Goal: Navigation & Orientation: Find specific page/section

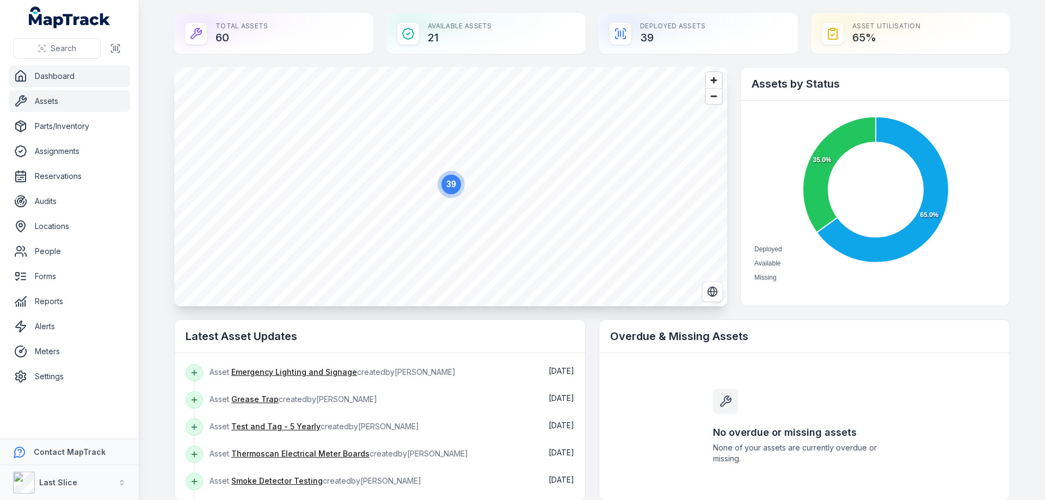
click at [77, 100] on link "Assets" at bounding box center [69, 101] width 121 height 22
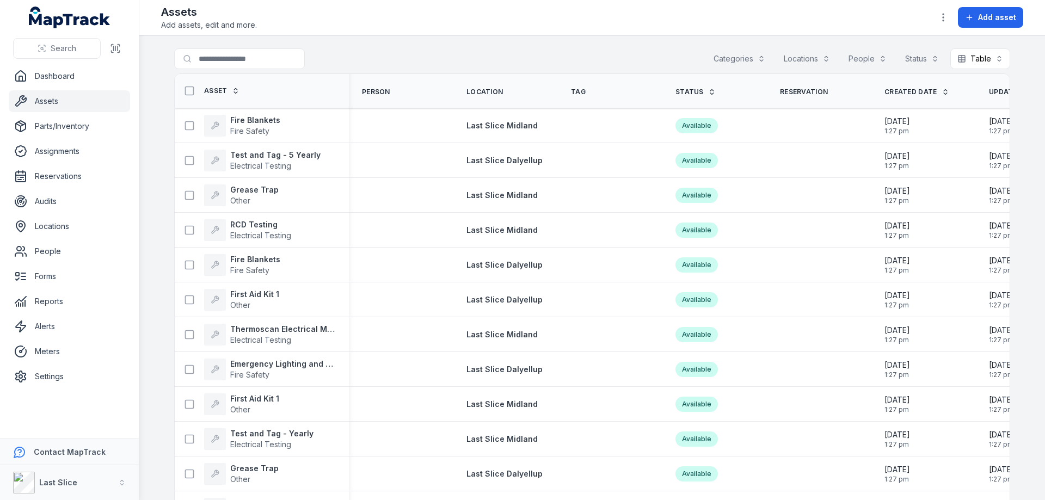
click at [799, 60] on div "Locations" at bounding box center [807, 58] width 60 height 21
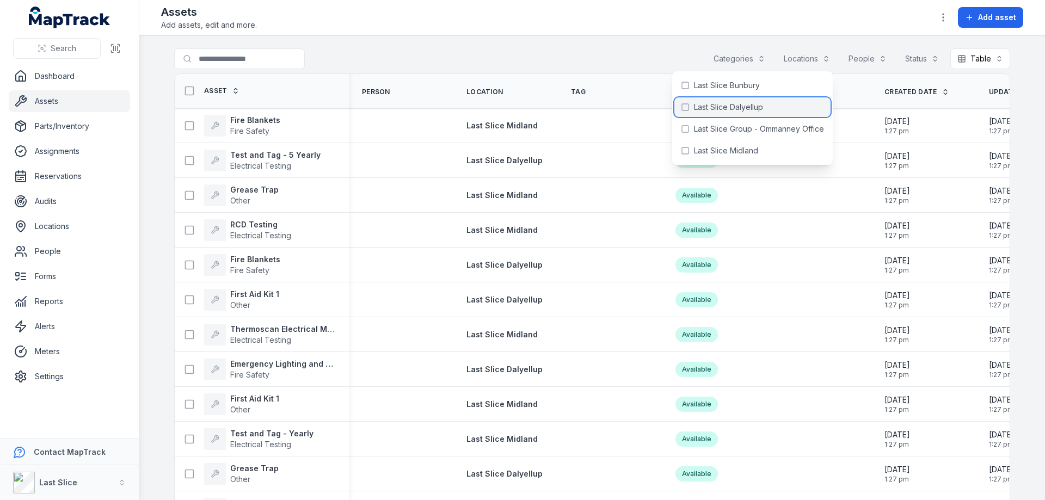
click at [752, 106] on span "Last Slice Dalyellup" at bounding box center [728, 107] width 69 height 11
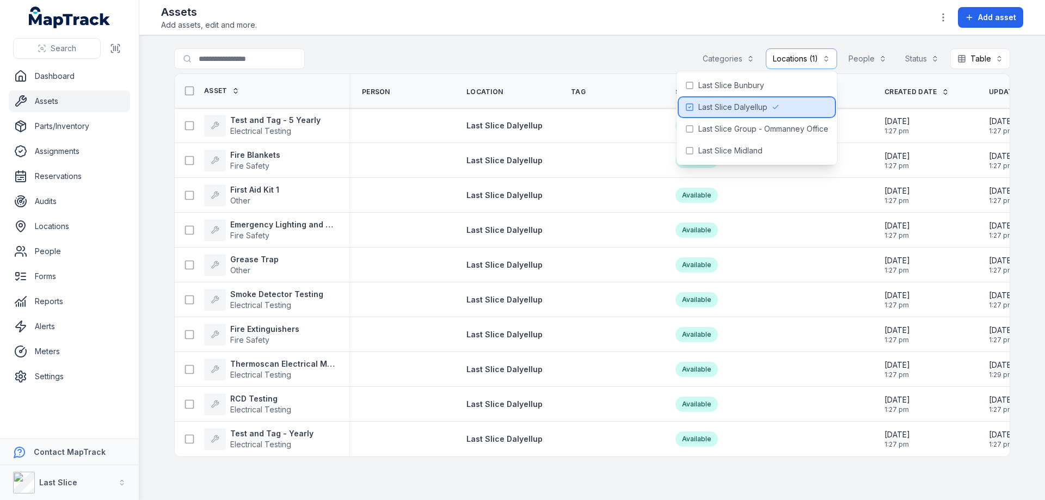
click at [754, 102] on span "Last Slice Dalyellup" at bounding box center [732, 107] width 69 height 11
click at [754, 85] on span "Last Slice Bunbury" at bounding box center [731, 85] width 66 height 11
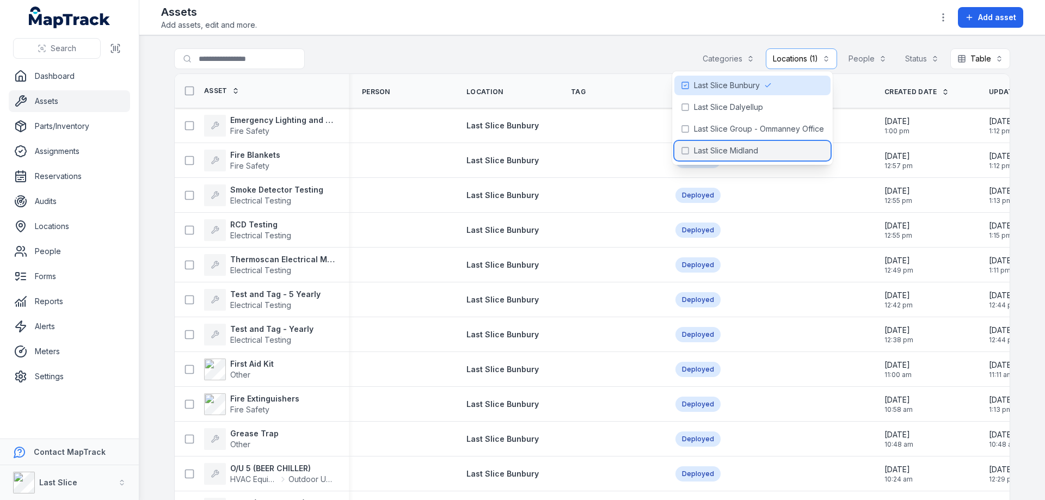
click at [703, 145] on span "Last Slice Midland" at bounding box center [726, 150] width 64 height 11
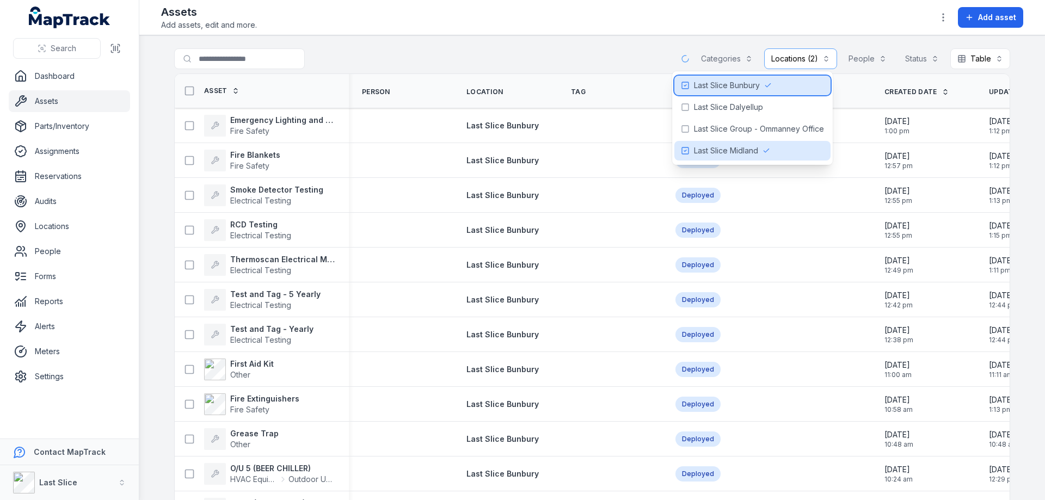
click at [727, 84] on span "Last Slice Bunbury" at bounding box center [727, 85] width 66 height 11
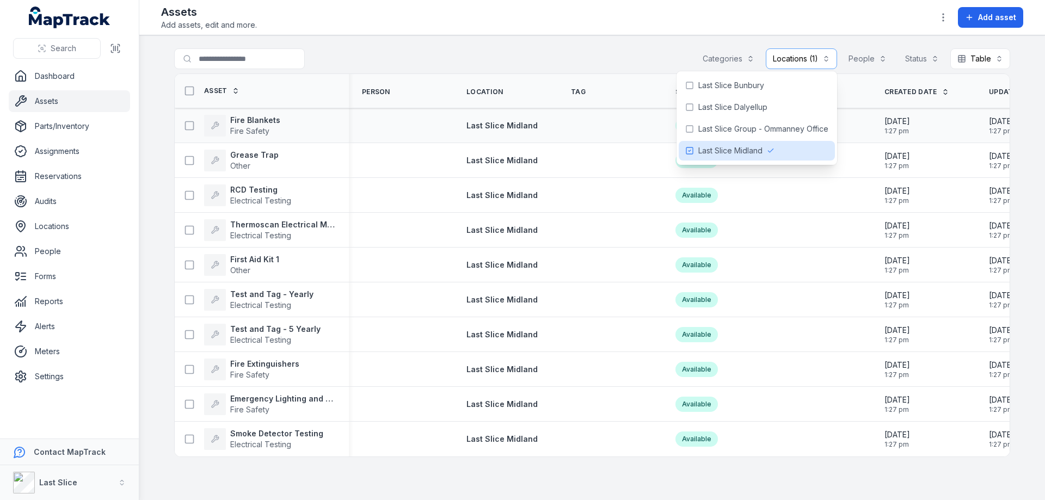
click at [298, 116] on div "Fire Blankets Fire Safety" at bounding box center [257, 126] width 157 height 22
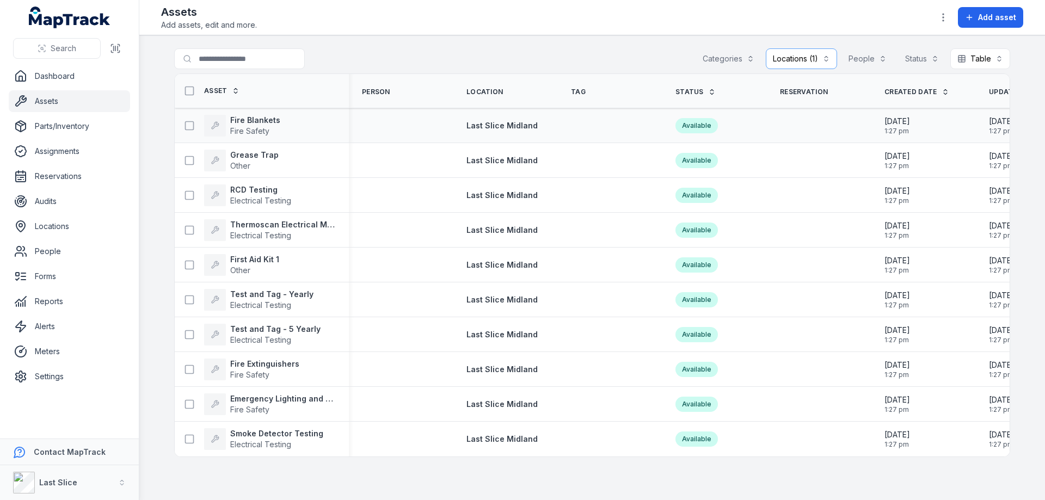
click at [298, 117] on div "Fire Blankets Fire Safety" at bounding box center [257, 126] width 157 height 22
click at [271, 126] on span "Fire Safety" at bounding box center [255, 131] width 50 height 11
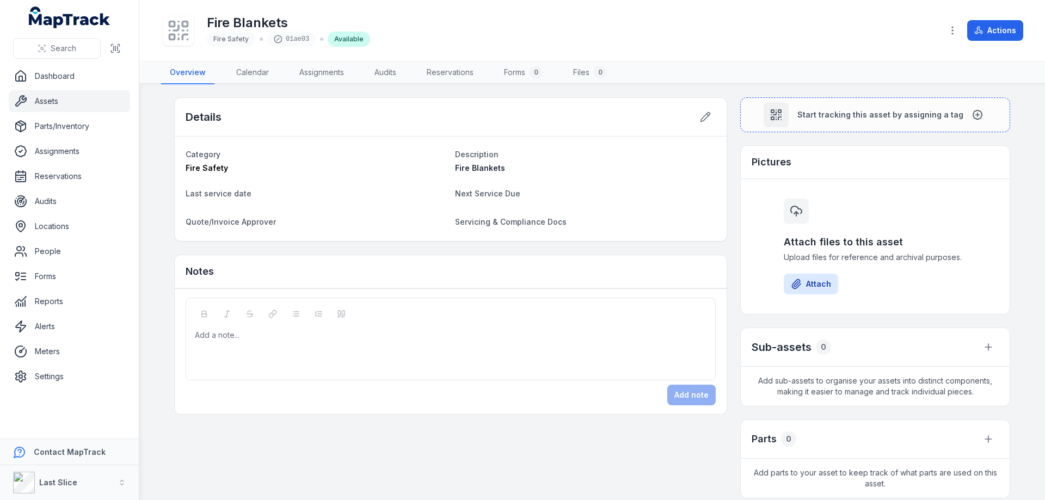
click at [66, 100] on link "Assets" at bounding box center [69, 101] width 121 height 22
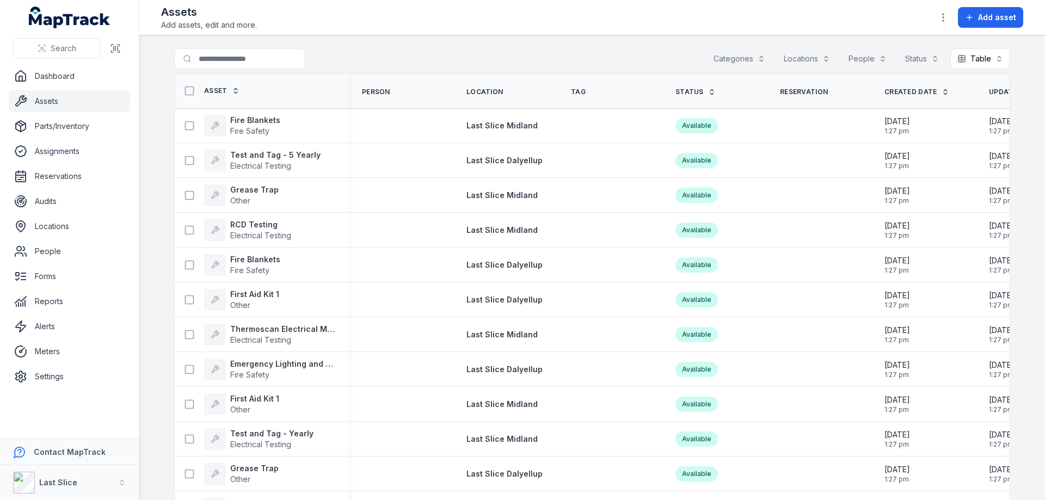
click at [812, 57] on div "Locations" at bounding box center [807, 58] width 60 height 21
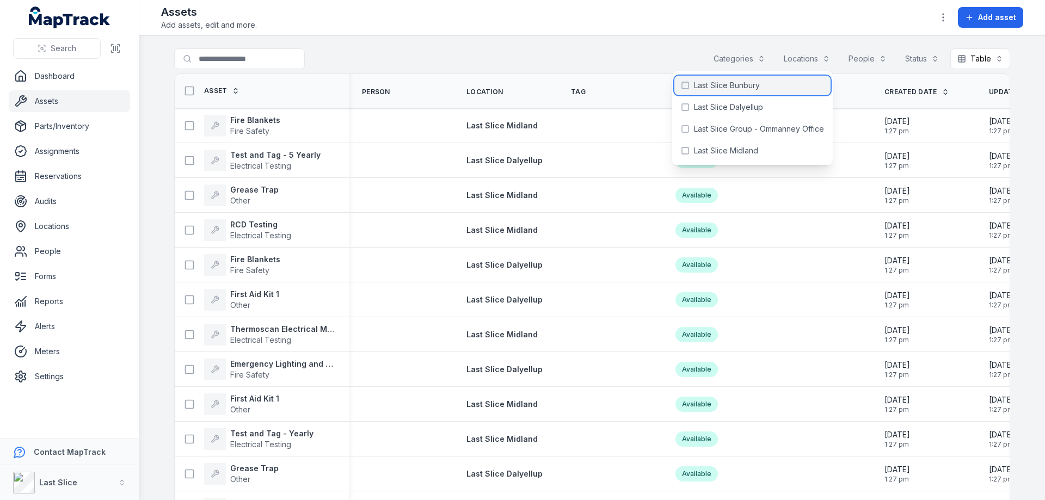
click at [758, 91] on div "Last Slice Bunbury" at bounding box center [752, 86] width 156 height 20
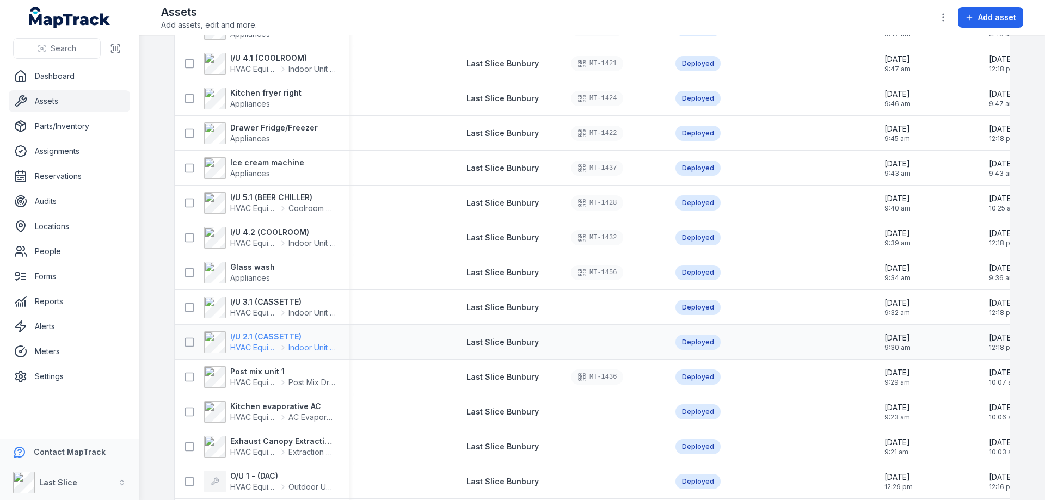
scroll to position [895, 0]
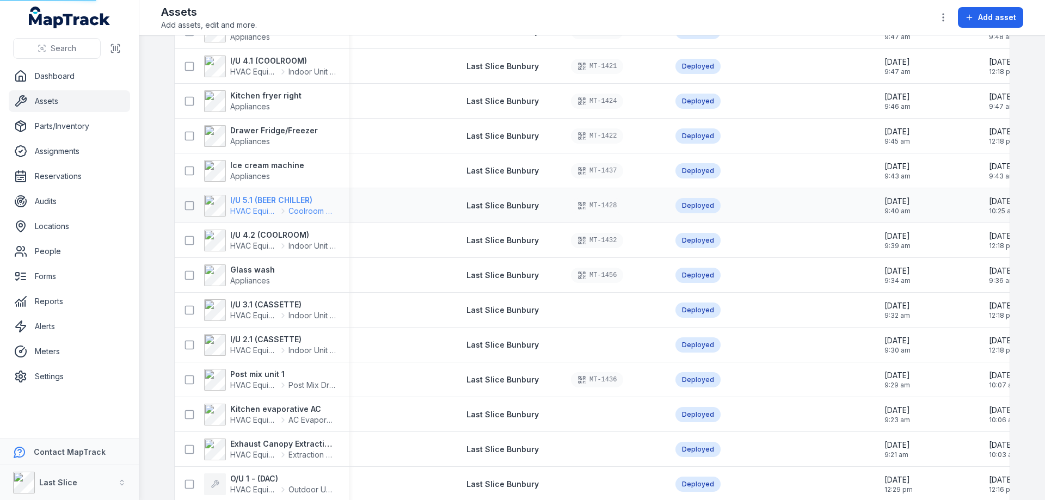
click at [259, 197] on strong "I/U 5.1 (BEER CHILLER)" at bounding box center [283, 200] width 106 height 11
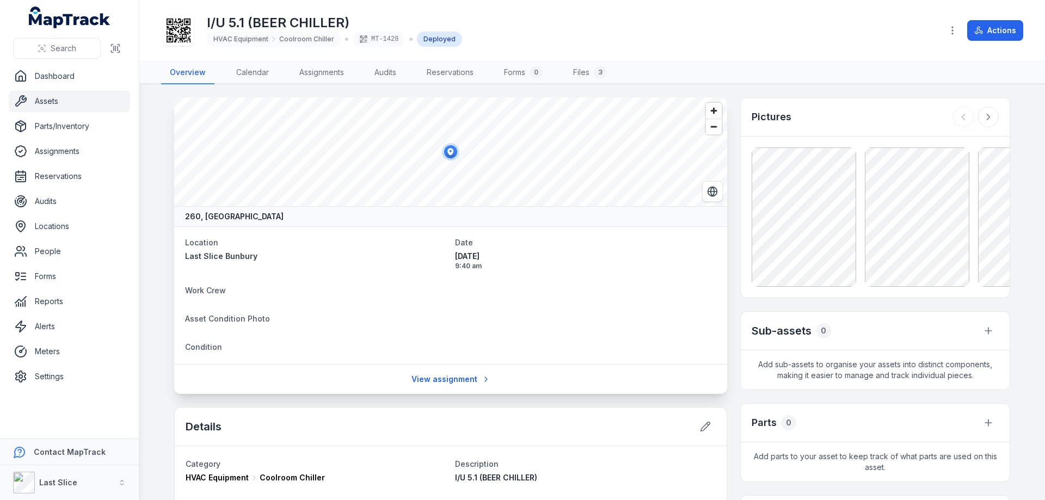
click at [64, 103] on link "Assets" at bounding box center [69, 101] width 121 height 22
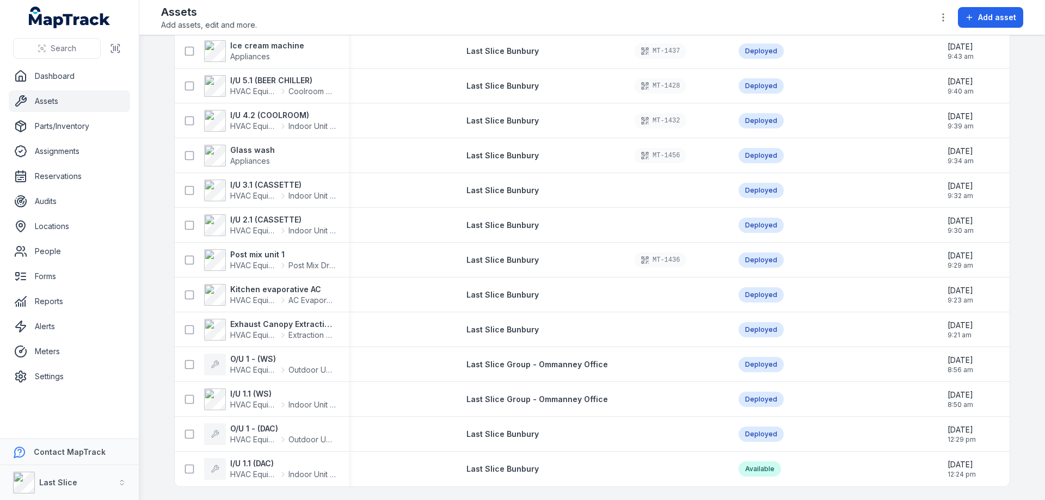
scroll to position [1716, 0]
